Goal: Task Accomplishment & Management: Manage account settings

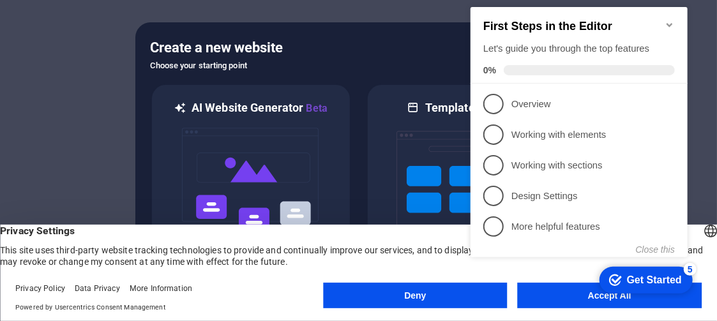
click at [672, 20] on icon "Minimize checklist" at bounding box center [669, 25] width 10 height 10
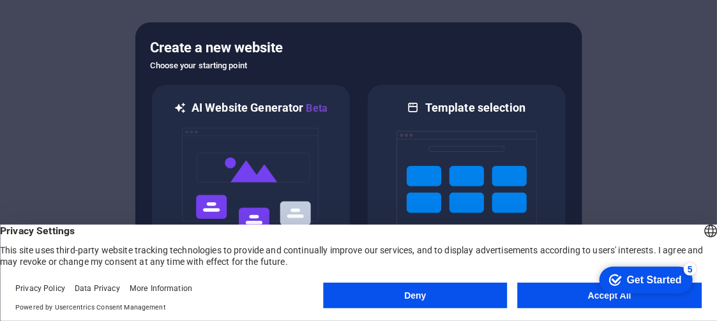
click at [608, 299] on appcues-checklist "Contextual help checklist present on screen" at bounding box center [643, 280] width 109 height 41
click div "checkmark Get Started 5 First Steps in the Editor Let's guide you through the t…"
click at [570, 308] on button "Accept All" at bounding box center [610, 296] width 184 height 26
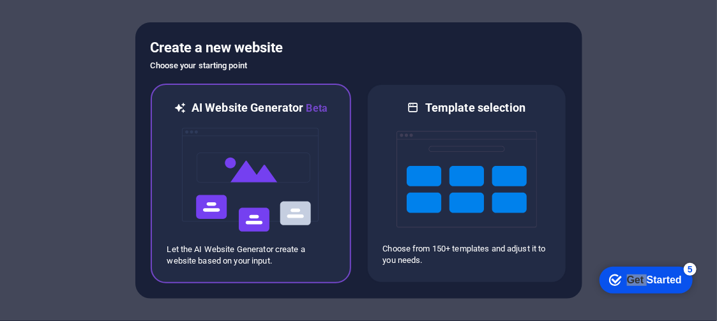
click at [246, 156] on img at bounding box center [251, 180] width 140 height 128
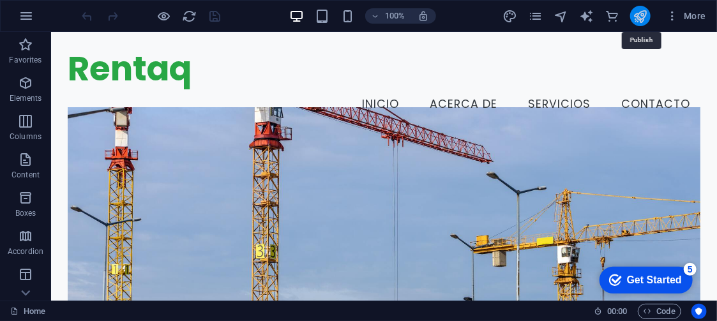
click at [636, 14] on icon "publish" at bounding box center [640, 16] width 15 height 15
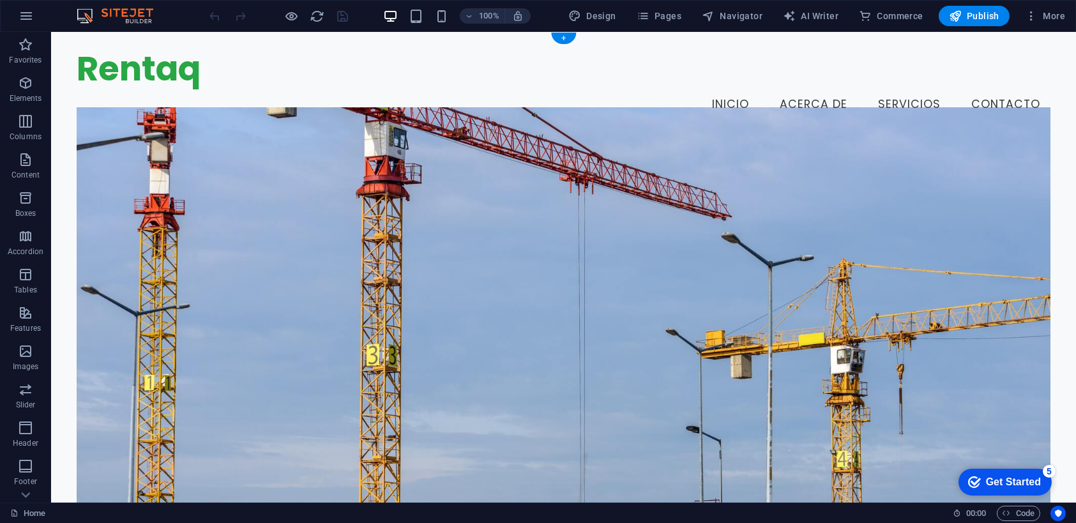
click at [601, 198] on figure at bounding box center [564, 321] width 974 height 429
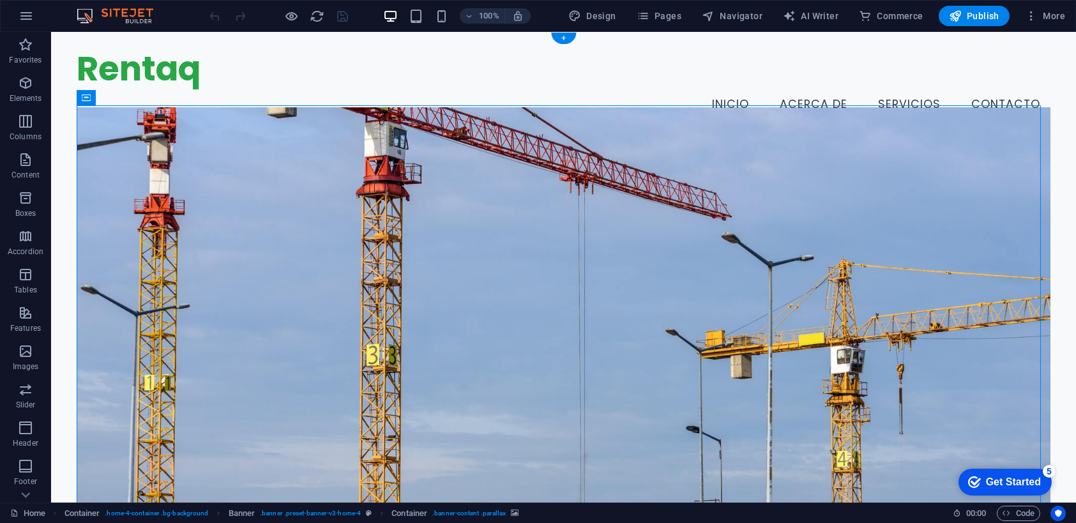
click at [601, 197] on figure at bounding box center [564, 321] width 974 height 429
click at [313, 147] on figure at bounding box center [564, 321] width 974 height 429
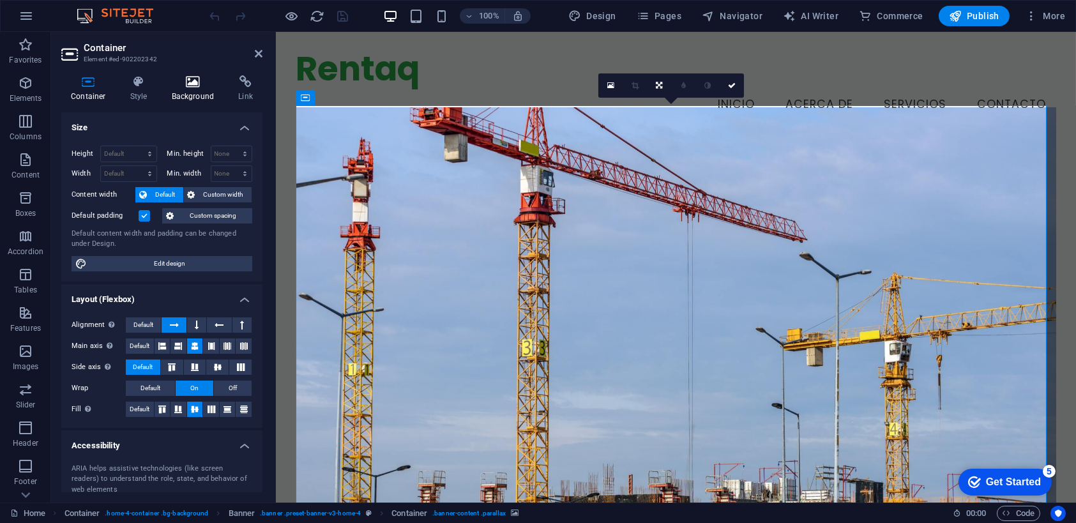
click at [191, 91] on h4 "Background" at bounding box center [195, 88] width 67 height 27
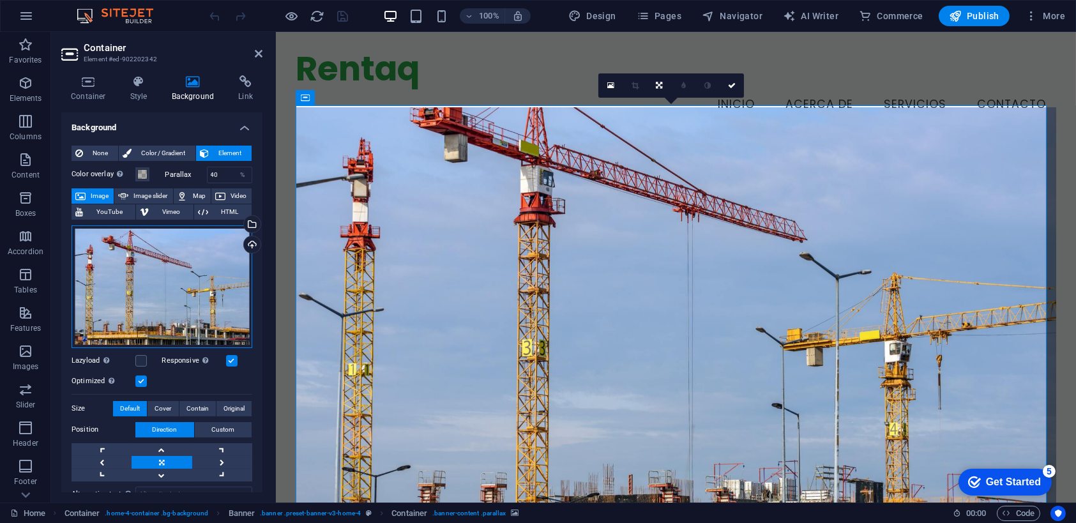
click at [173, 265] on div "Drag files here, click to choose files or select files from Files or our free s…" at bounding box center [162, 286] width 181 height 123
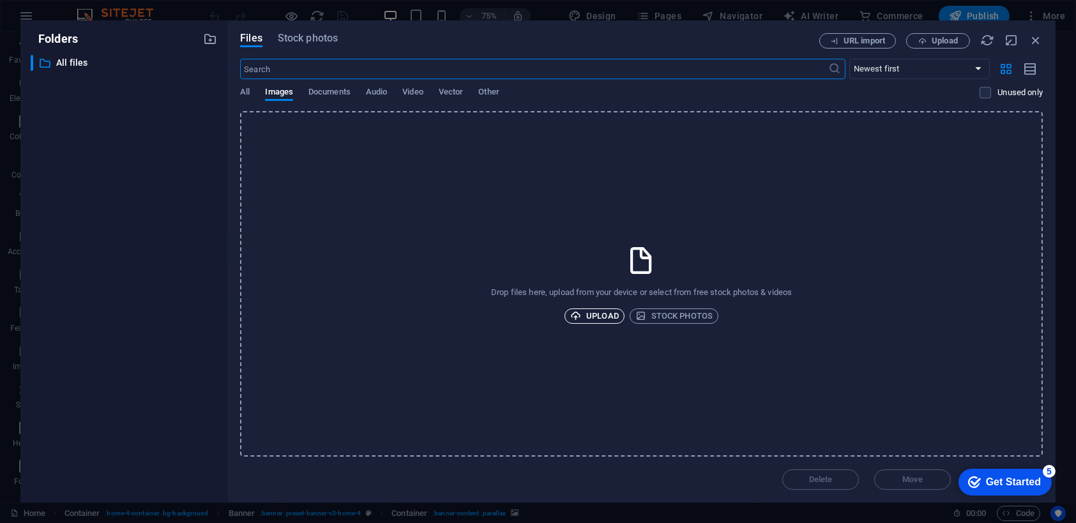
click at [594, 317] on span "Upload" at bounding box center [594, 315] width 49 height 15
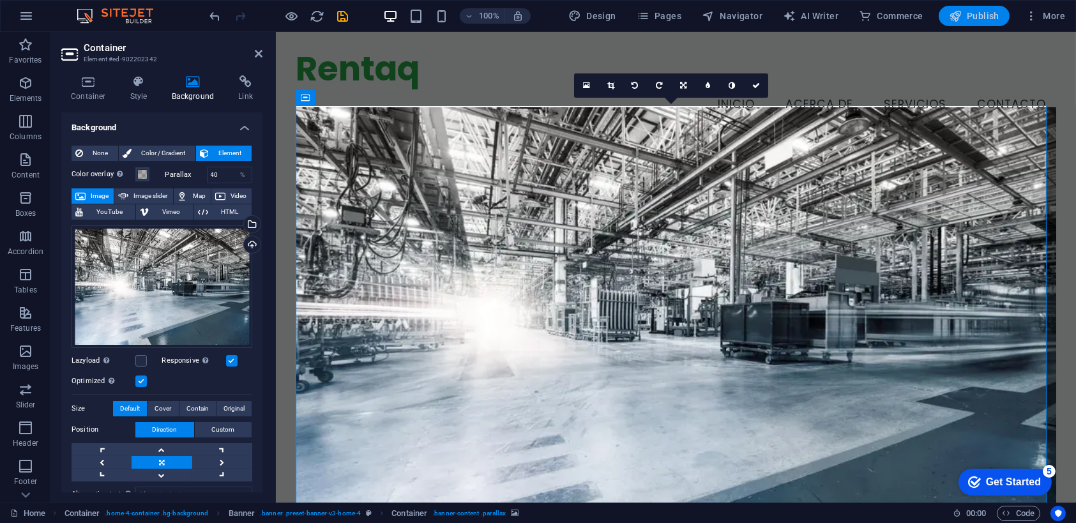
click at [716, 13] on span "Publish" at bounding box center [974, 16] width 50 height 13
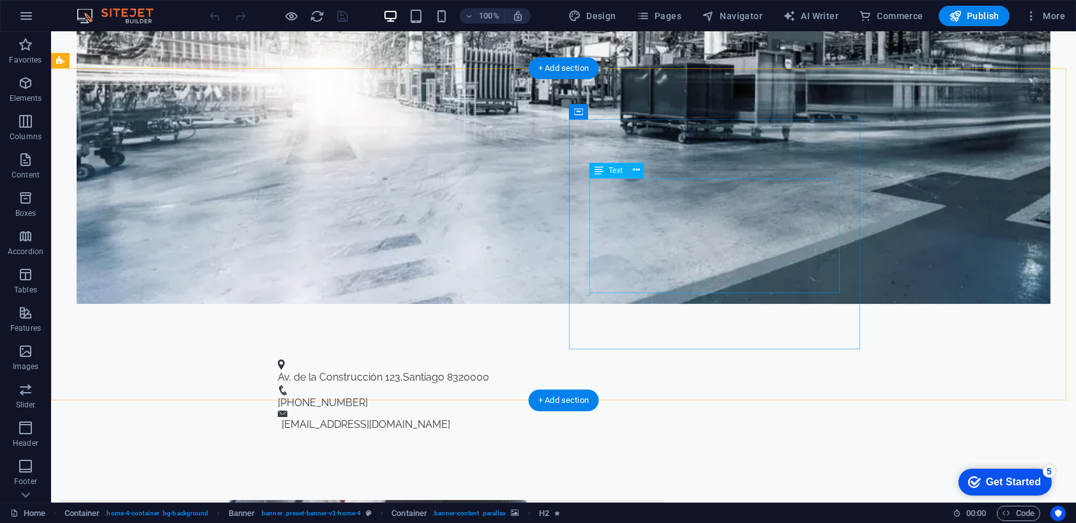
scroll to position [1449, 0]
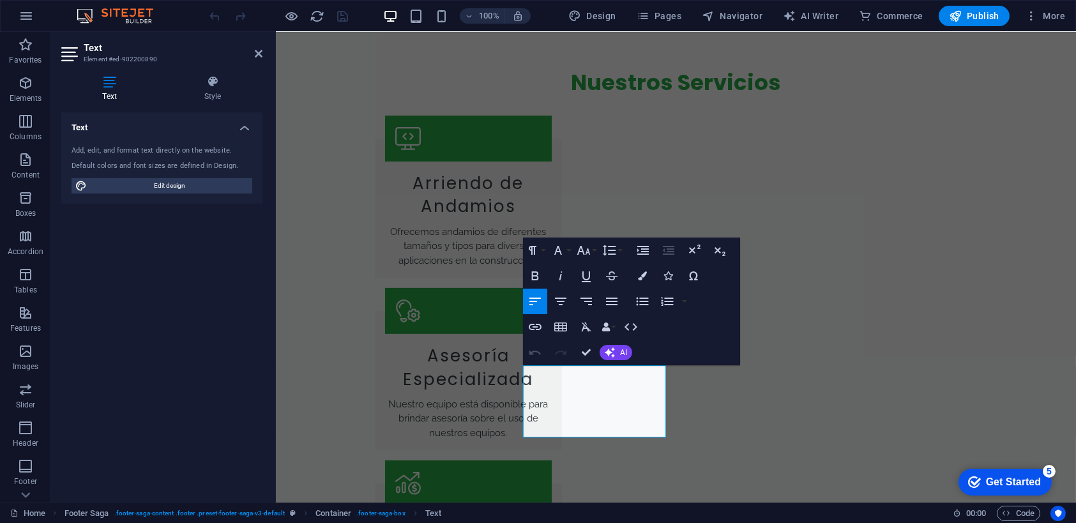
click at [565, 357] on icon "button" at bounding box center [560, 352] width 15 height 15
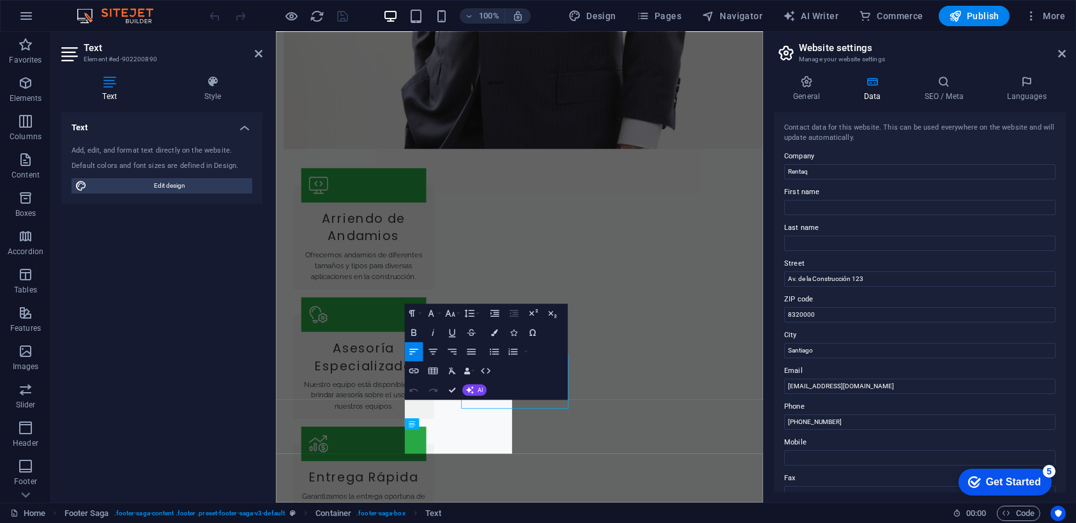
scroll to position [1426, 0]
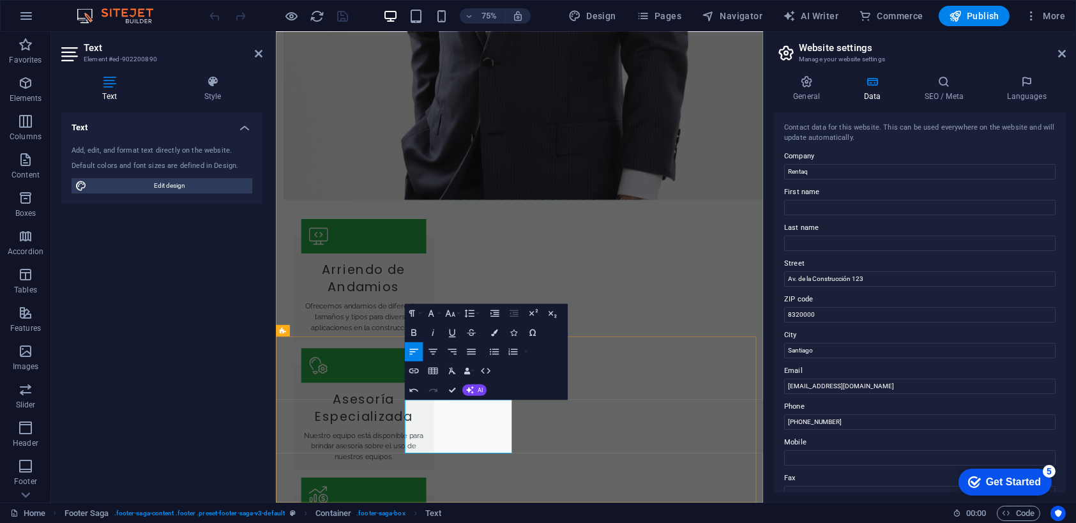
drag, startPoint x: 801, startPoint y: 421, endPoint x: 917, endPoint y: 419, distance: 115.6
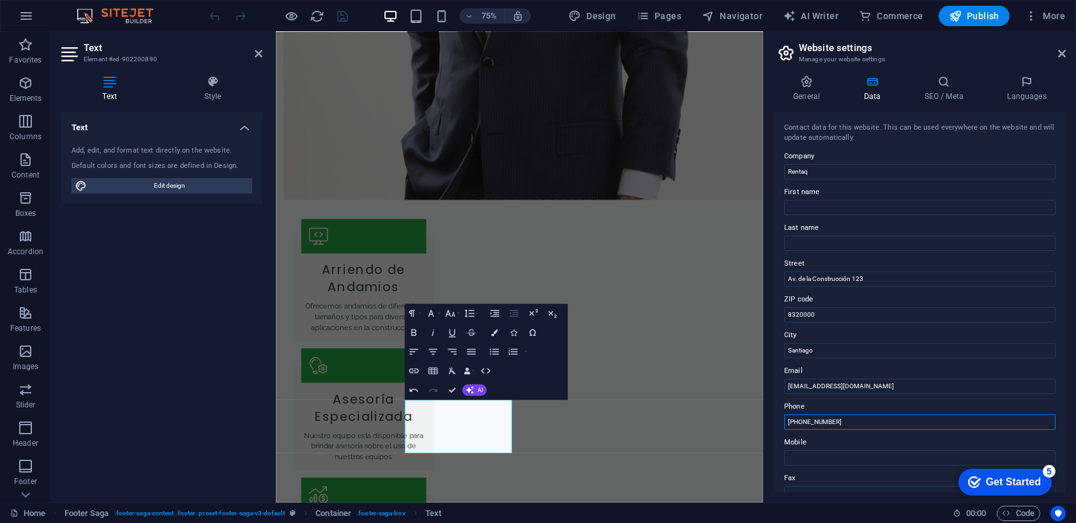
click at [917, 419] on input "[PHONE_NUMBER]" at bounding box center [919, 421] width 271 height 15
type input "[PHONE_NUMBER]"
drag, startPoint x: 1158, startPoint y: 311, endPoint x: 882, endPoint y: 372, distance: 282.5
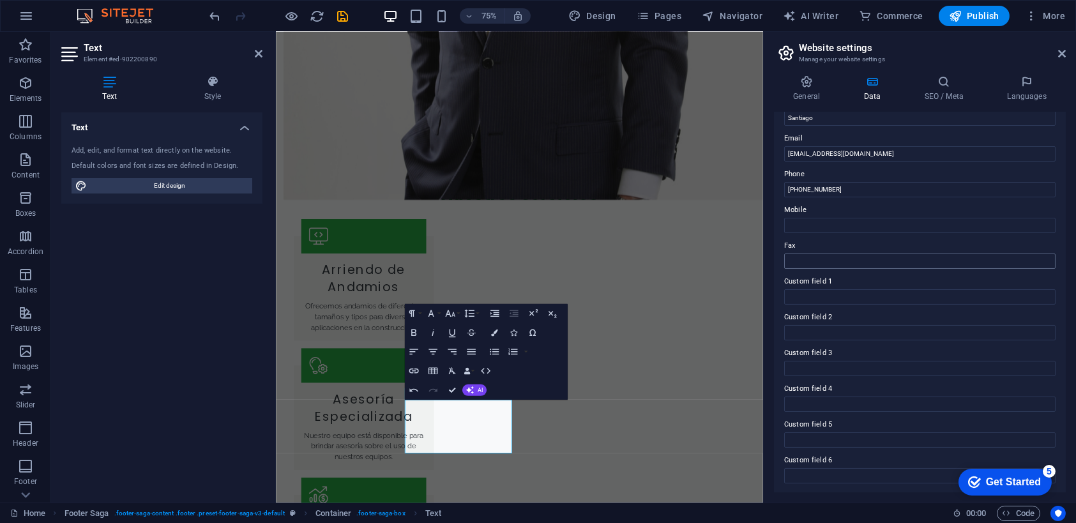
scroll to position [0, 0]
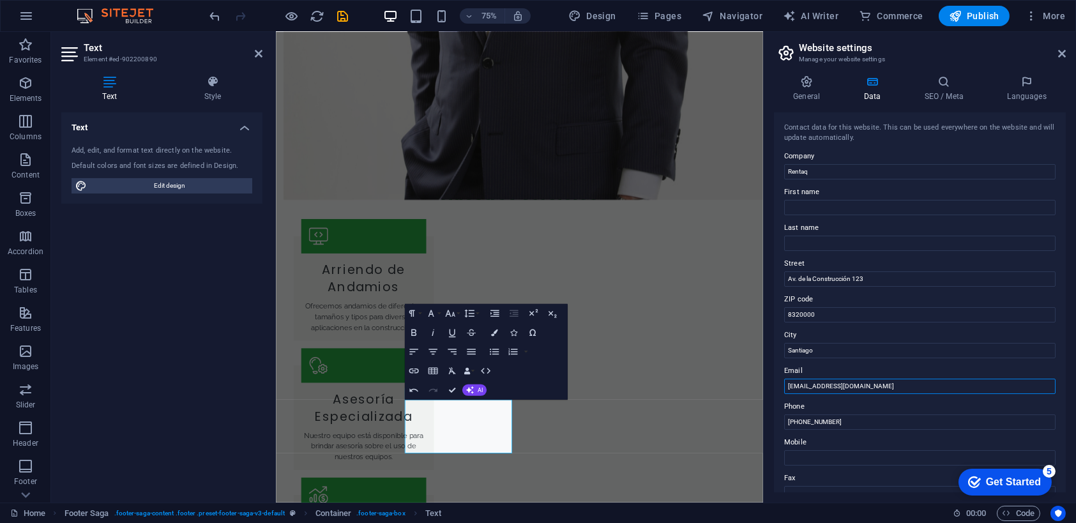
drag, startPoint x: 797, startPoint y: 388, endPoint x: 769, endPoint y: 381, distance: 28.8
click at [769, 381] on div "General Data SEO / Meta Languages Website name [DOMAIN_NAME] Logo Drag files he…" at bounding box center [920, 283] width 312 height 437
click at [855, 391] on input "[EMAIL_ADDRESS][DOMAIN_NAME]" at bounding box center [919, 386] width 271 height 15
type input "[EMAIL_ADDRESS][DOMAIN_NAME]"
drag, startPoint x: 827, startPoint y: 352, endPoint x: 771, endPoint y: 343, distance: 56.9
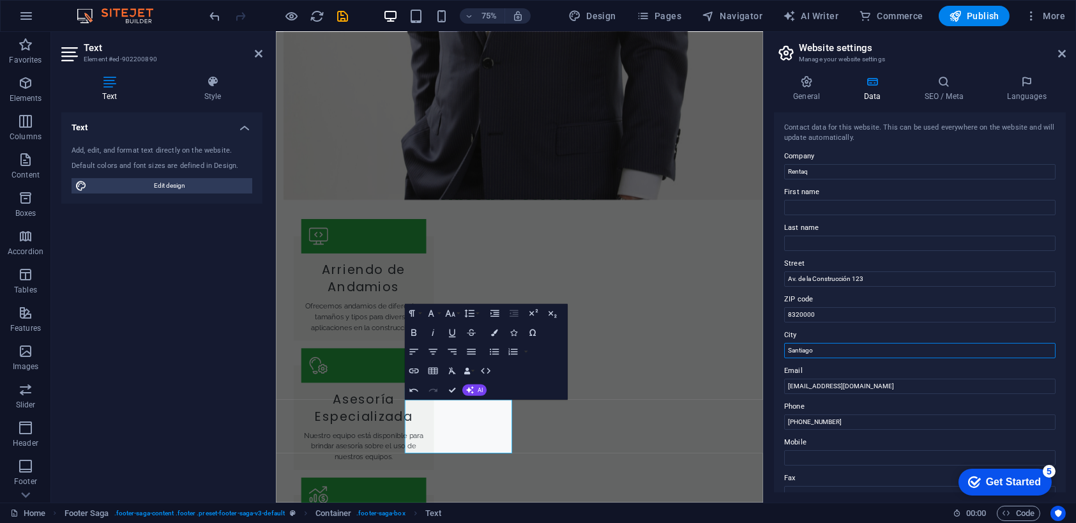
click at [771, 343] on div "General Data SEO / Meta Languages Website name [DOMAIN_NAME] Logo Drag files he…" at bounding box center [920, 283] width 312 height 437
type input "[GEOGRAPHIC_DATA]"
click at [830, 309] on input "8320000" at bounding box center [919, 314] width 271 height 15
click at [861, 277] on input "Av. de la Construcción 123" at bounding box center [919, 278] width 271 height 15
drag, startPoint x: 889, startPoint y: 280, endPoint x: 771, endPoint y: 275, distance: 117.6
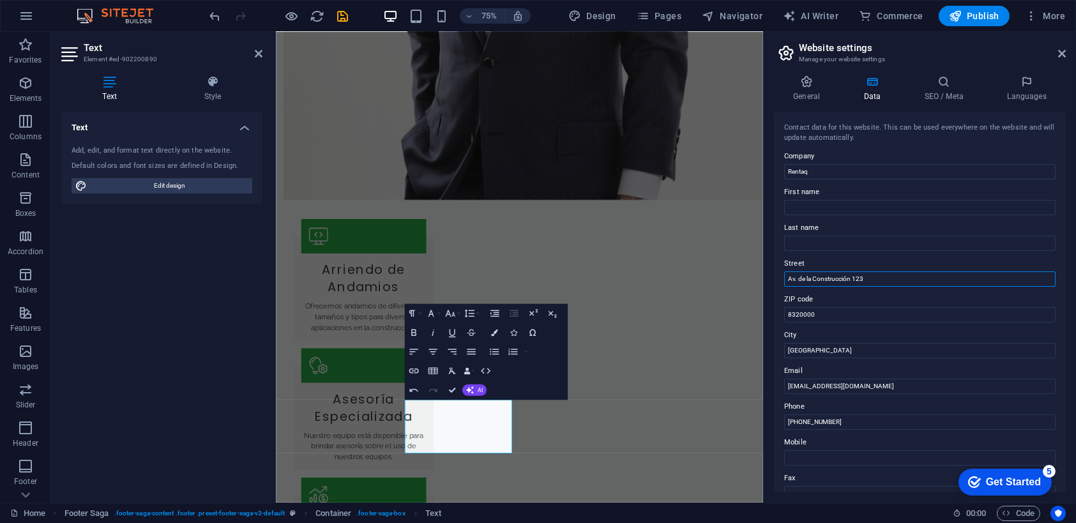
click at [771, 275] on div "General Data SEO / Meta Languages Website name [DOMAIN_NAME] Logo Drag files he…" at bounding box center [920, 283] width 312 height 437
type input "Paso Basaure [STREET_ADDRESS]"
click at [841, 170] on input "Rentaq" at bounding box center [919, 171] width 271 height 15
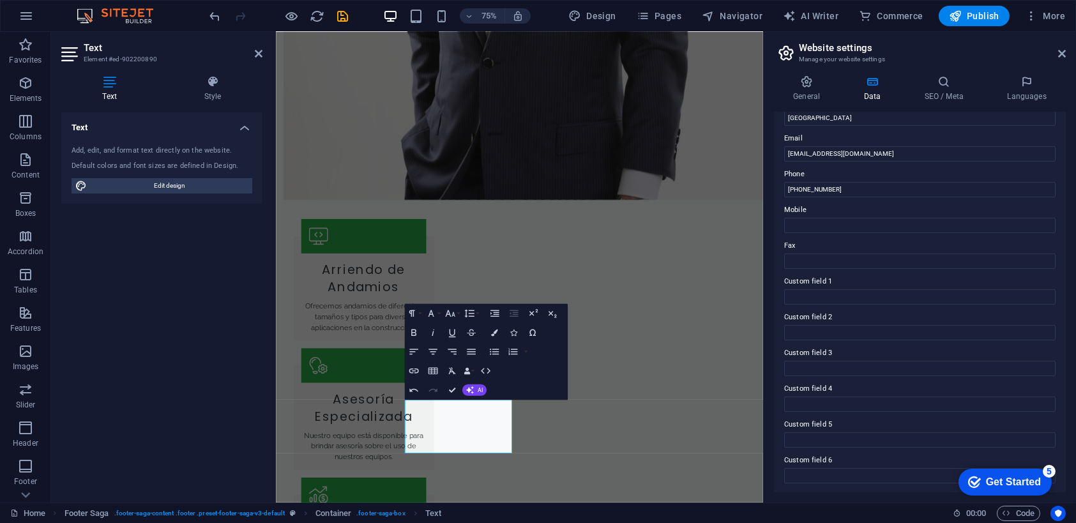
type input "Rentaq SPA"
drag, startPoint x: 997, startPoint y: 485, endPoint x: 1121, endPoint y: 675, distance: 227.0
click at [997, 484] on div "Get Started" at bounding box center [1012, 481] width 55 height 11
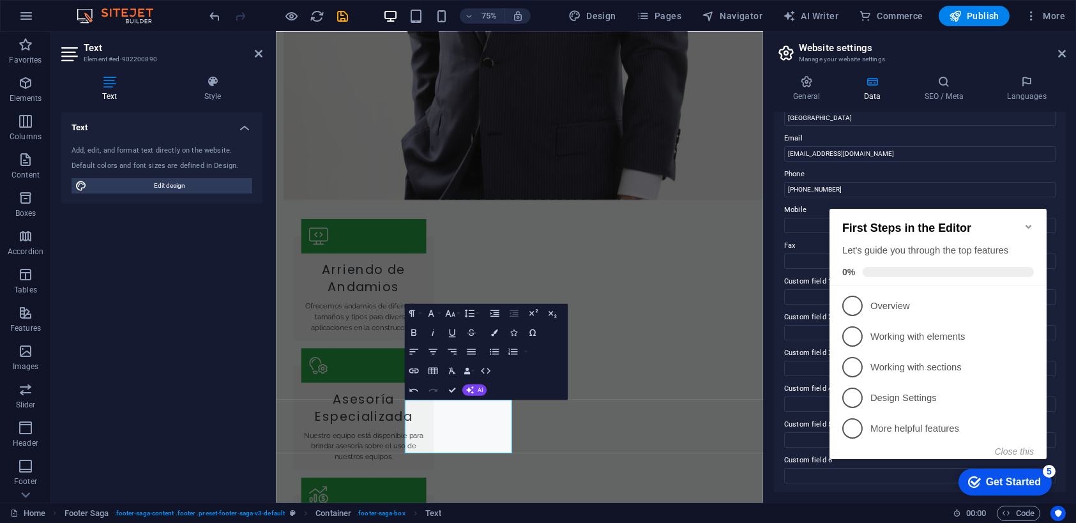
click at [950, 172] on label "Phone" at bounding box center [919, 174] width 271 height 15
click at [950, 182] on input "[PHONE_NUMBER]" at bounding box center [919, 189] width 271 height 15
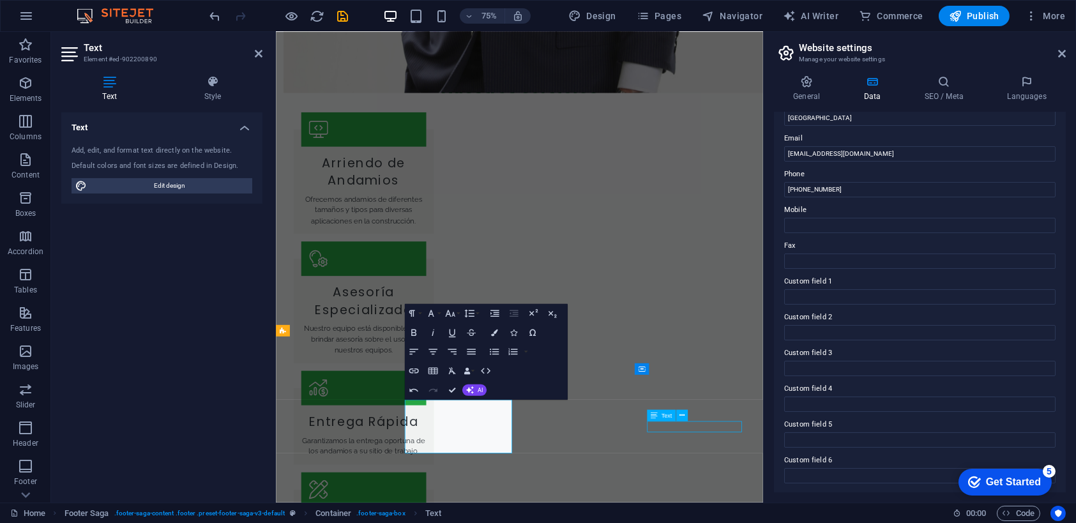
scroll to position [1463, 0]
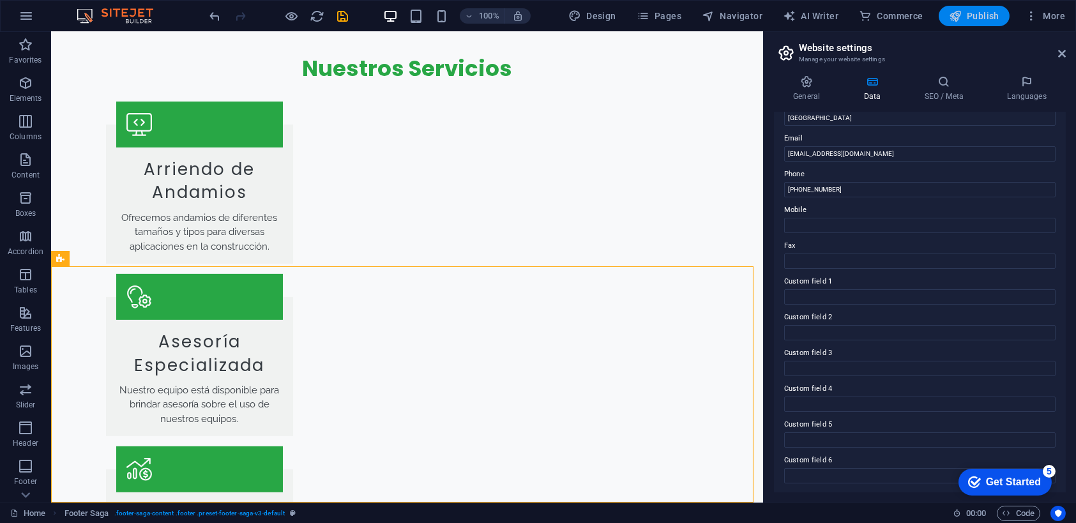
click at [974, 20] on span "Publish" at bounding box center [974, 16] width 50 height 13
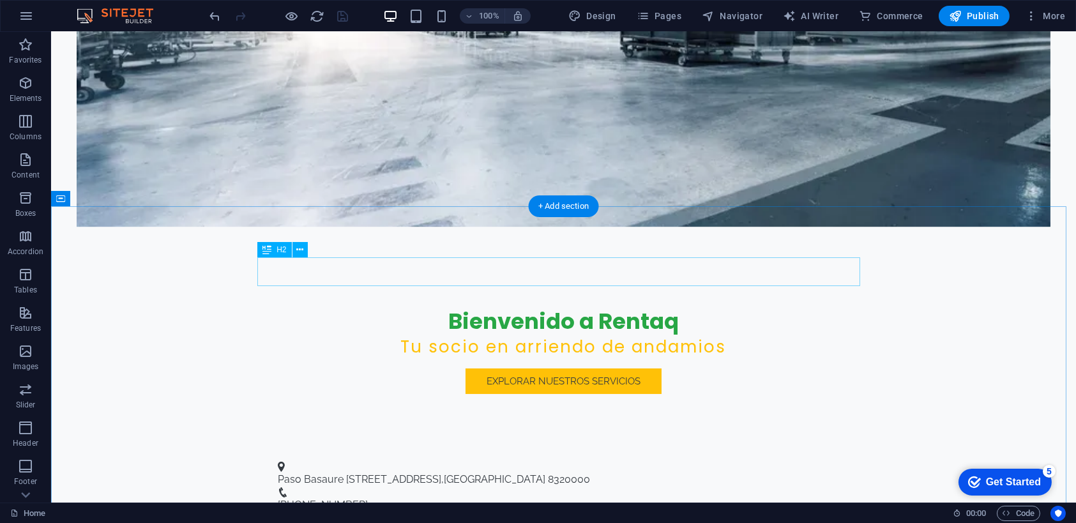
scroll to position [0, 0]
